Goal: Task Accomplishment & Management: Use online tool/utility

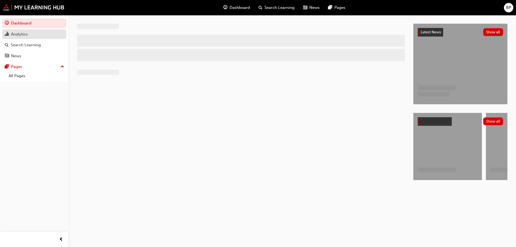
click at [25, 33] on div "Analytics" at bounding box center [19, 34] width 17 height 6
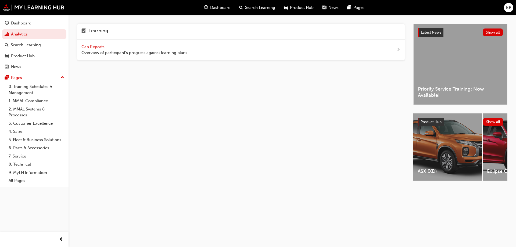
click at [97, 47] on span "Gap Reports" at bounding box center [93, 46] width 24 height 5
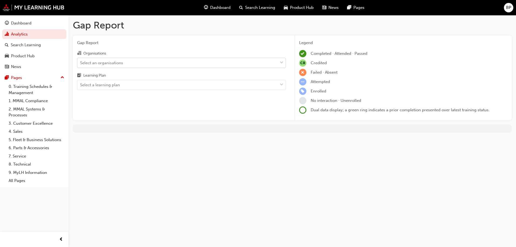
click at [127, 63] on div "Select an organisations" at bounding box center [177, 62] width 200 height 9
click at [81, 63] on input "Organisations Select an organisations" at bounding box center [80, 62] width 1 height 5
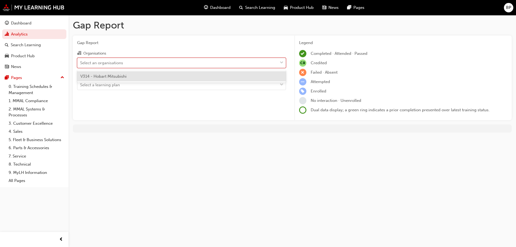
click at [128, 78] on div "V314 - Hobart Mitsubishi" at bounding box center [181, 76] width 209 height 10
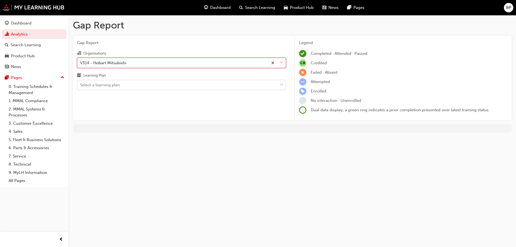
click at [128, 87] on div "Select a learning plan" at bounding box center [177, 84] width 200 height 9
click at [81, 87] on input "Learning Plan Select a learning plan" at bounding box center [80, 85] width 1 height 5
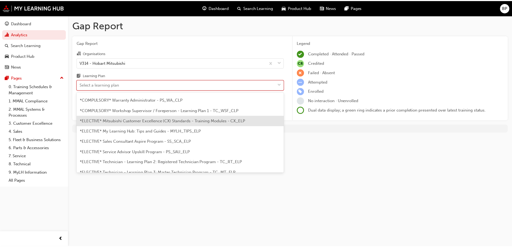
scroll to position [215, 0]
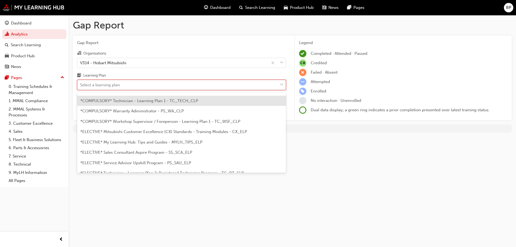
click at [158, 100] on span "*COMPULSORY* Technician - Learning Plan 1 - TC_TECH_CLP" at bounding box center [139, 100] width 118 height 5
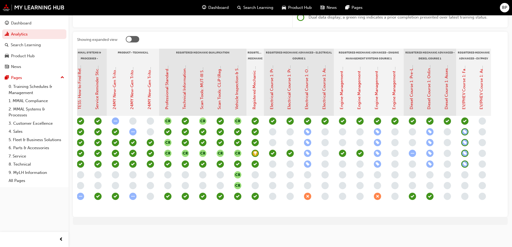
scroll to position [0, 185]
